Goal: Transaction & Acquisition: Book appointment/travel/reservation

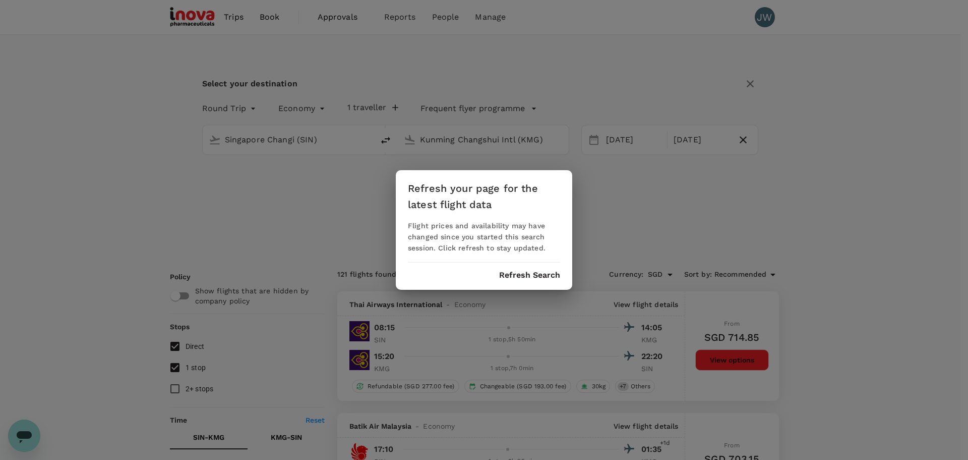
click at [523, 277] on button "Refresh Search" at bounding box center [529, 274] width 61 height 9
click at [441, 19] on div "Refresh your page for the latest flight data Flight prices and availability may…" at bounding box center [484, 230] width 968 height 460
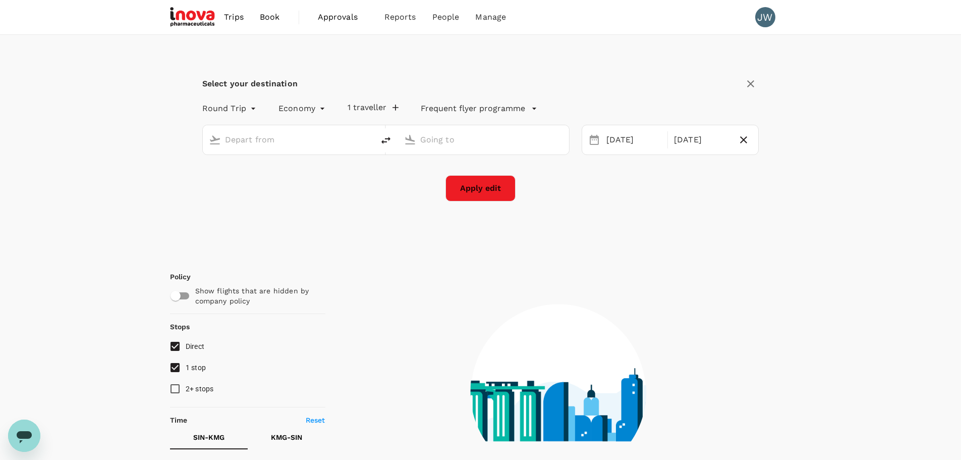
type input "Singapore Changi (SIN)"
type input "Kunming Changshui Intl (KMG)"
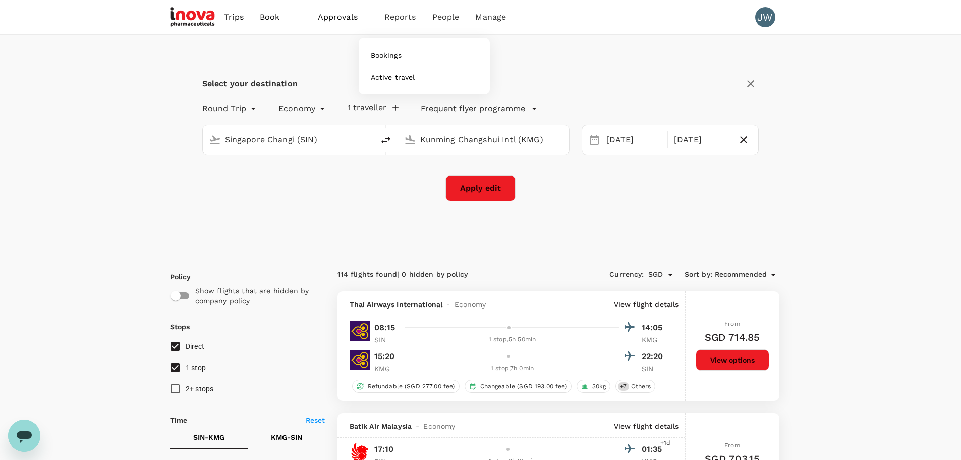
click at [402, 19] on span "Reports" at bounding box center [400, 17] width 32 height 12
click at [382, 52] on span "Bookings" at bounding box center [386, 55] width 31 height 10
